Goal: Task Accomplishment & Management: Manage account settings

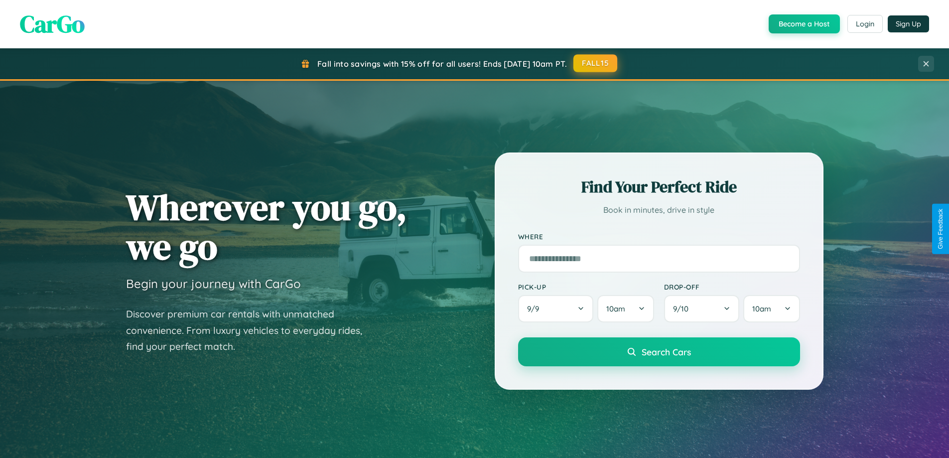
click at [596, 63] on button "FALL15" at bounding box center [595, 63] width 44 height 18
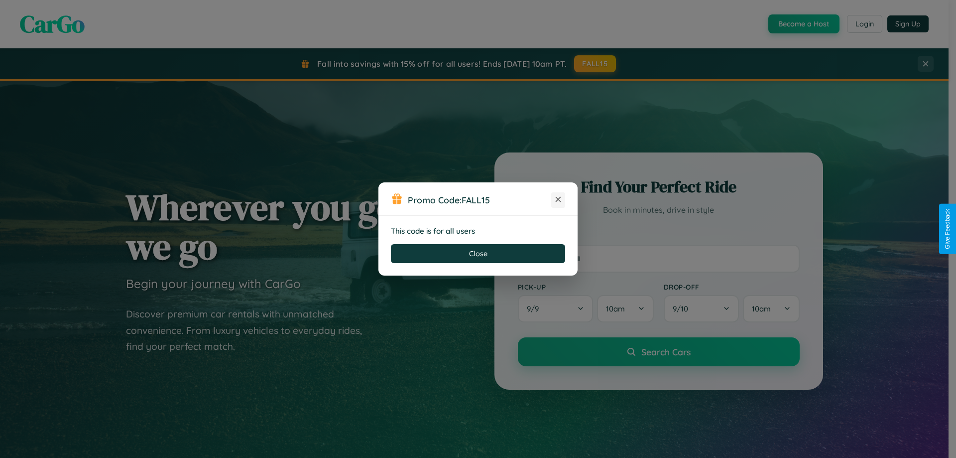
click at [558, 200] on icon at bounding box center [558, 199] width 10 height 10
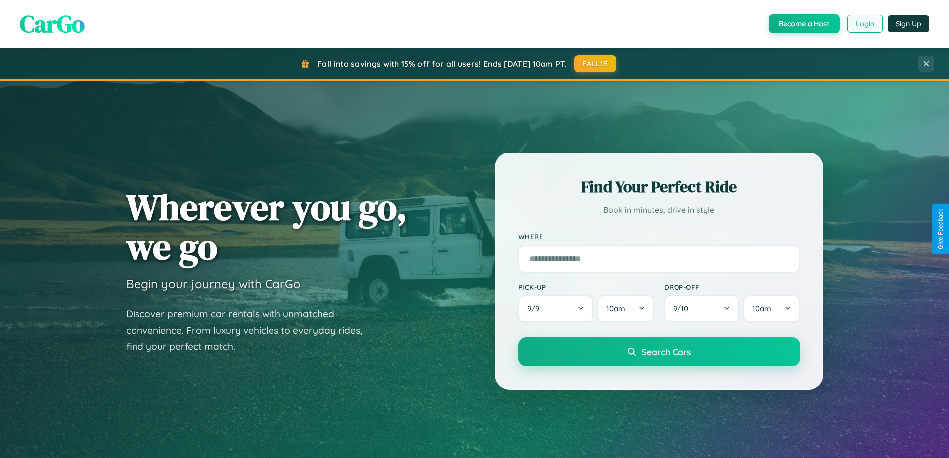
click at [864, 24] on button "Login" at bounding box center [864, 24] width 35 height 18
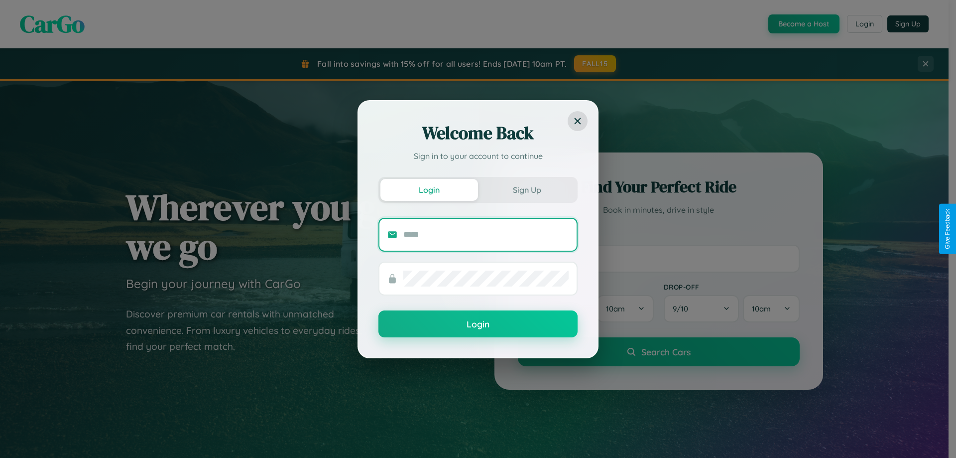
click at [486, 234] on input "text" at bounding box center [486, 235] width 165 height 16
type input "**********"
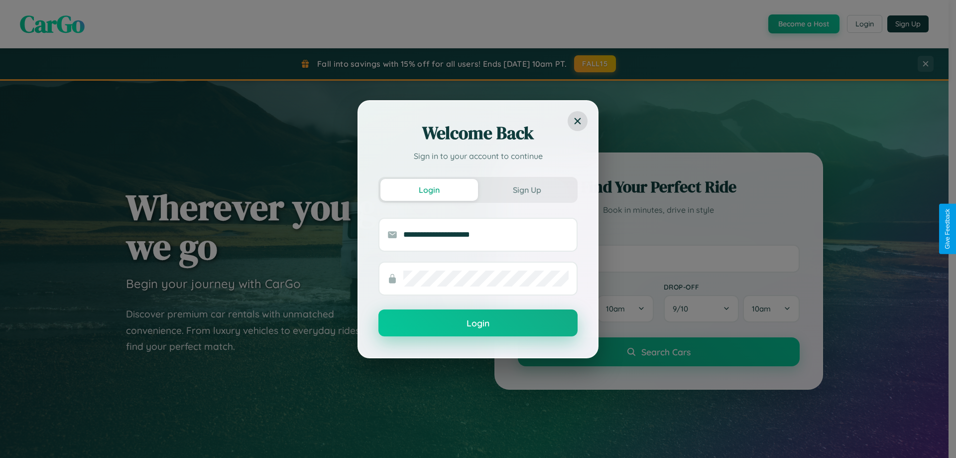
click at [478, 323] on button "Login" at bounding box center [478, 322] width 199 height 27
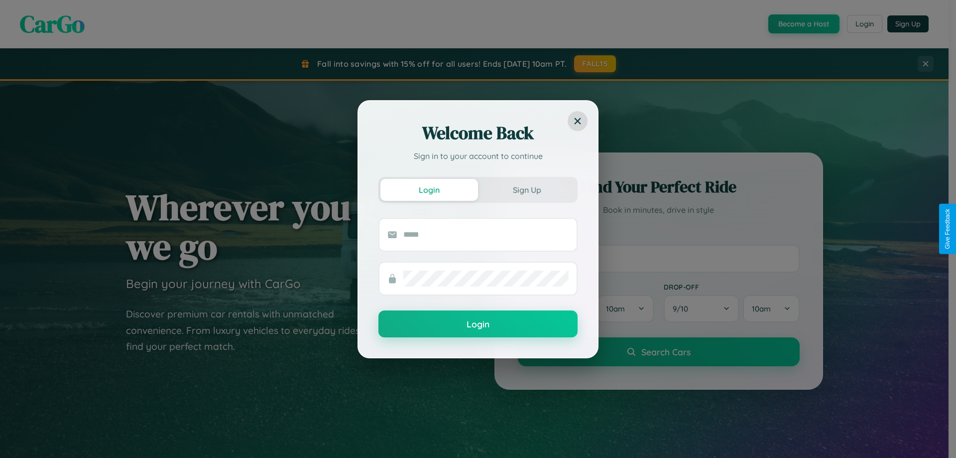
scroll to position [1917, 0]
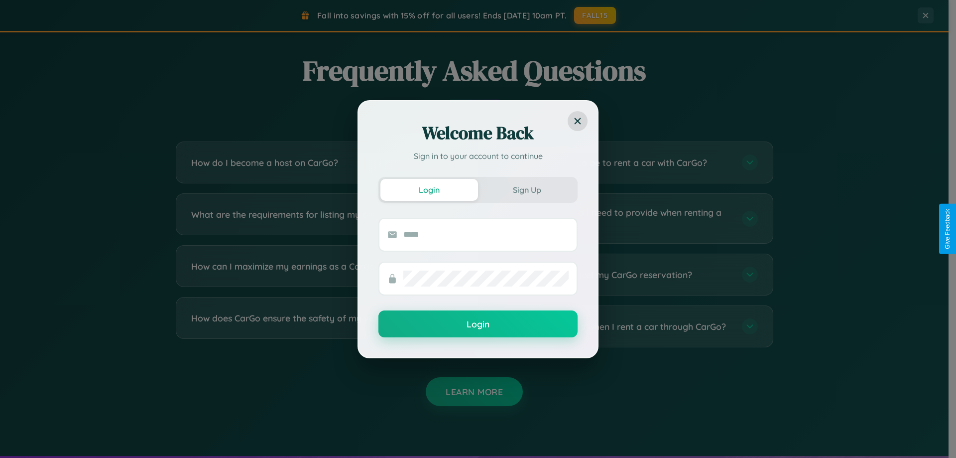
click at [629, 326] on div "Welcome Back Sign in to your account to continue Login Sign Up Login" at bounding box center [478, 229] width 956 height 458
click at [629, 218] on div "Welcome Back Sign in to your account to continue Login Sign Up Login" at bounding box center [478, 229] width 956 height 458
click at [320, 326] on div "Welcome Back Sign in to your account to continue Login Sign Up Login" at bounding box center [478, 229] width 956 height 458
click at [629, 274] on div "Welcome Back Sign in to your account to continue Login Sign Up Login" at bounding box center [478, 229] width 956 height 458
click at [320, 218] on div "Welcome Back Sign in to your account to continue Login Sign Up Login" at bounding box center [478, 229] width 956 height 458
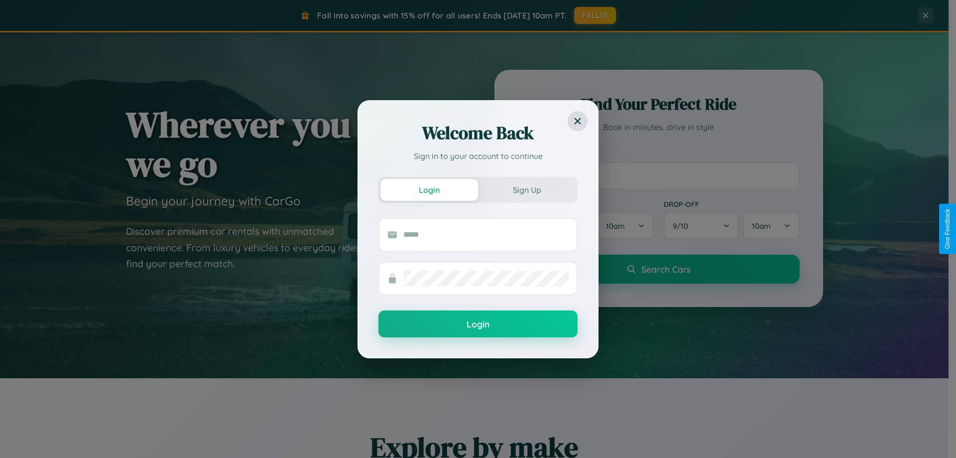
scroll to position [29, 0]
